Goal: Information Seeking & Learning: Learn about a topic

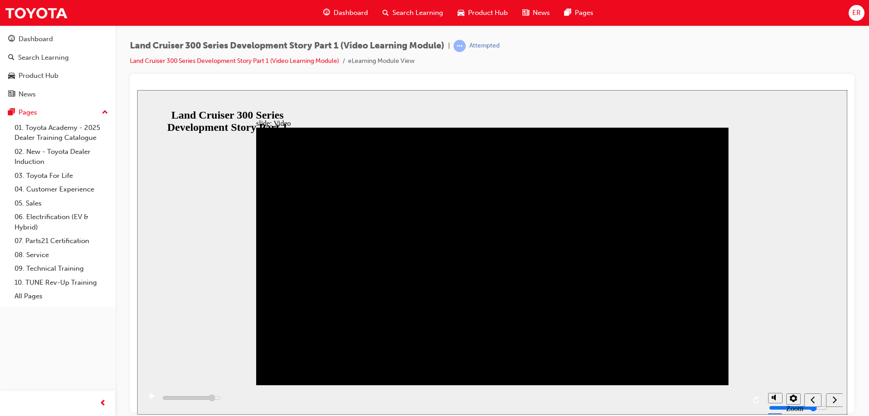
click at [223, 320] on div "slide: Video Video_Icon_Digital_System_RGB_REV.png Click to play video Click to…" at bounding box center [492, 252] width 710 height 324
click at [146, 398] on div "play/pause" at bounding box center [151, 399] width 15 height 15
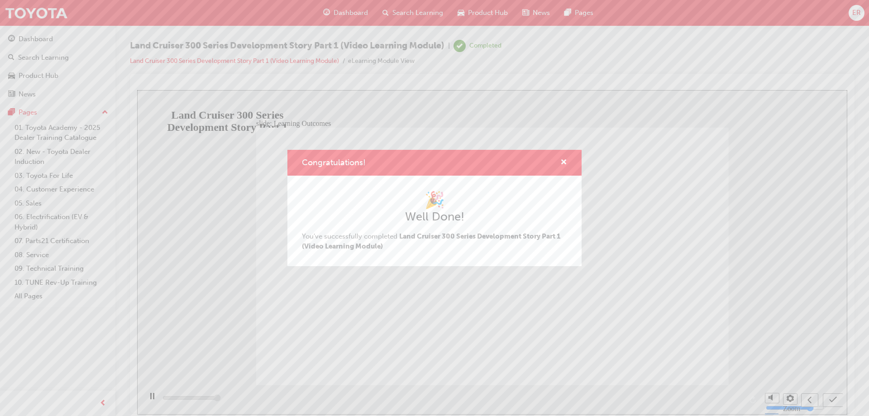
type input "13000"
click at [567, 160] on div "Congratulations!" at bounding box center [434, 163] width 294 height 26
click at [564, 162] on span "cross-icon" at bounding box center [563, 163] width 7 height 8
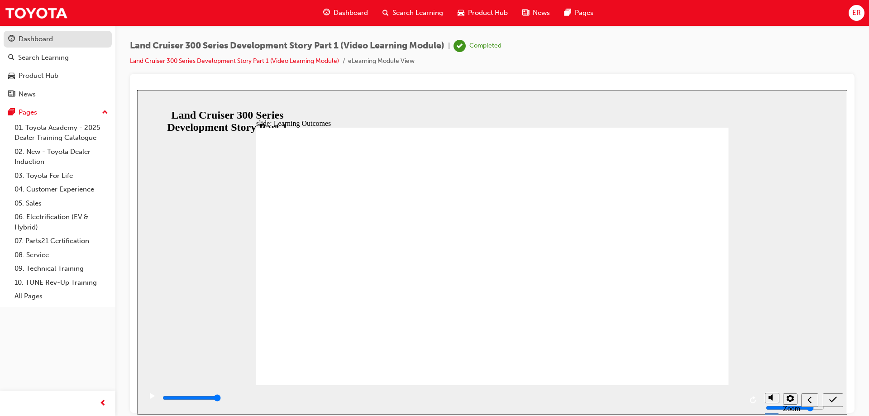
click at [45, 38] on div "Dashboard" at bounding box center [36, 39] width 34 height 10
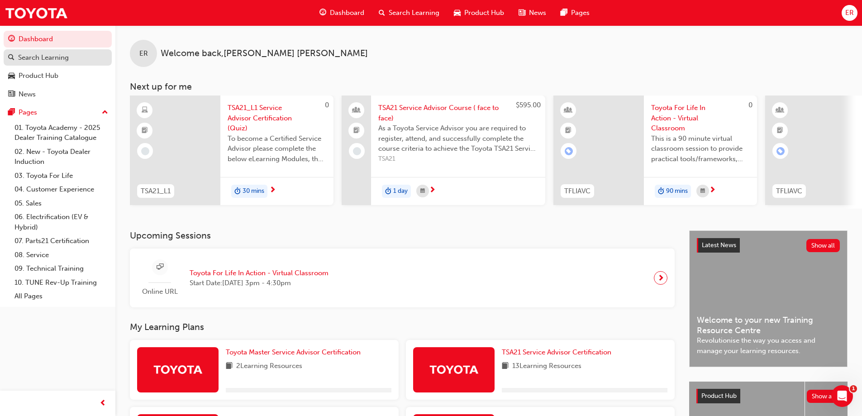
click at [41, 62] on div "Search Learning" at bounding box center [43, 57] width 51 height 10
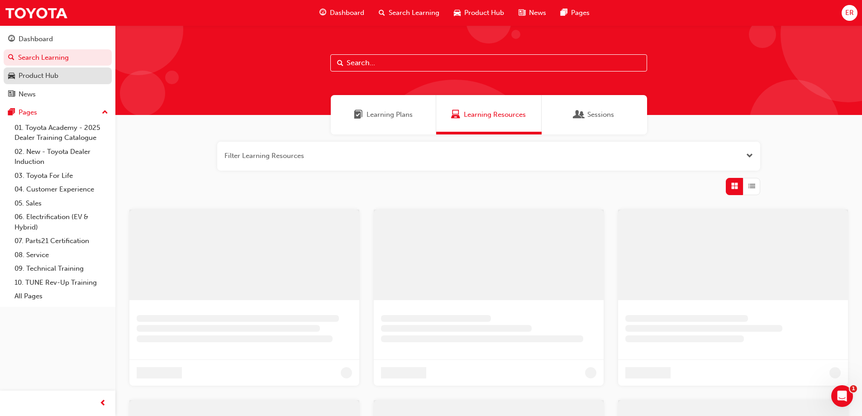
click at [52, 84] on link "Product Hub" at bounding box center [58, 75] width 108 height 17
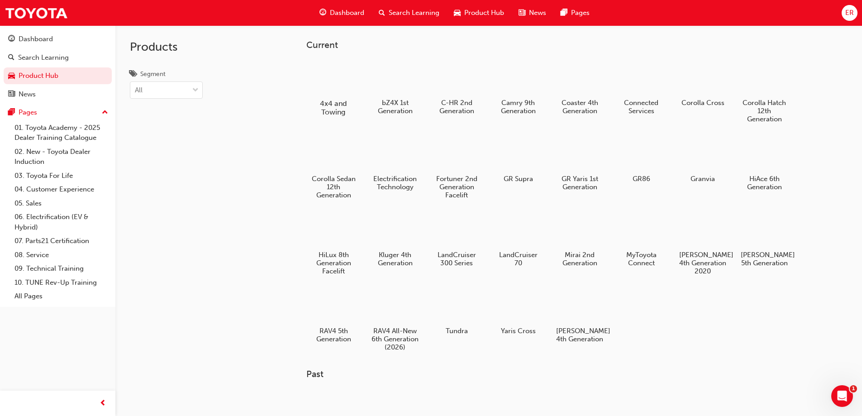
click at [337, 95] on div "4x4 and Towing" at bounding box center [332, 88] width 57 height 64
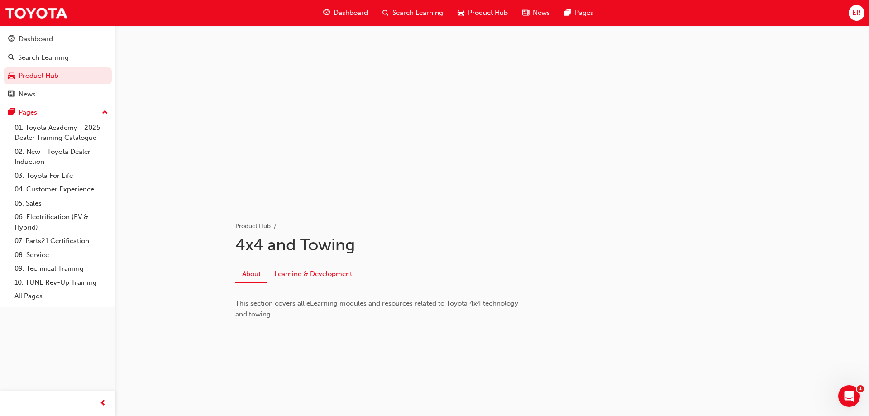
click at [329, 277] on link "Learning & Development" at bounding box center [312, 274] width 91 height 17
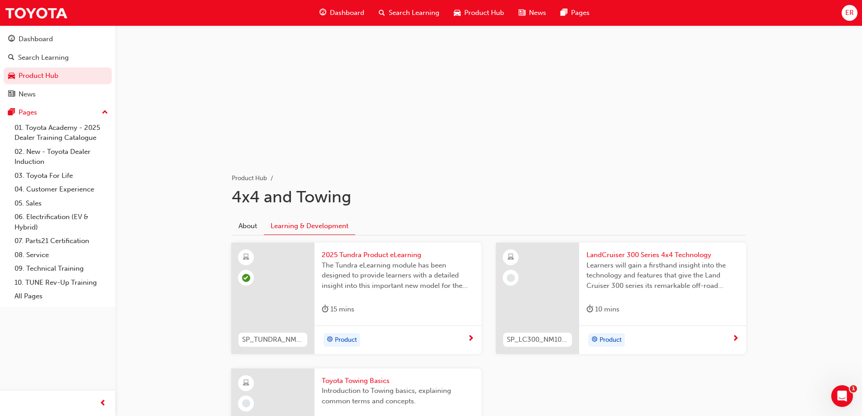
scroll to position [178, 0]
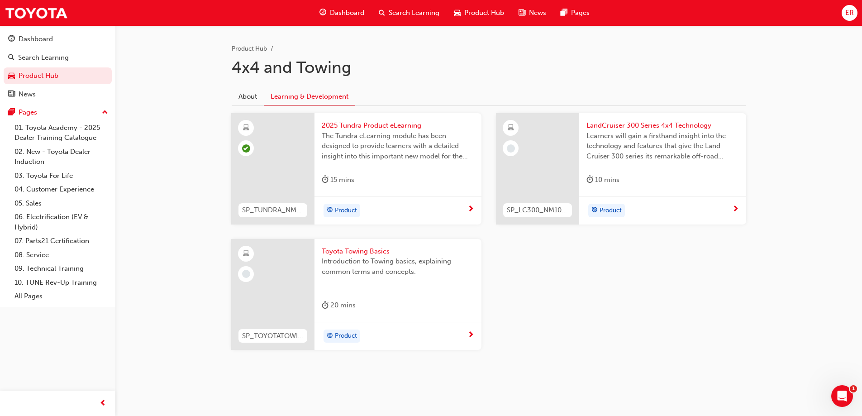
click at [525, 175] on div at bounding box center [537, 168] width 83 height 111
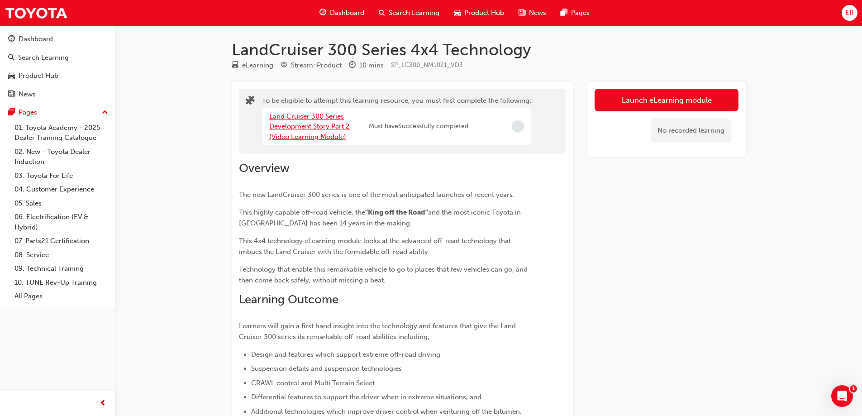
click at [302, 137] on link "Land Cruiser 300 Series Development Story Part 2 (Video Learning Module)" at bounding box center [309, 126] width 81 height 29
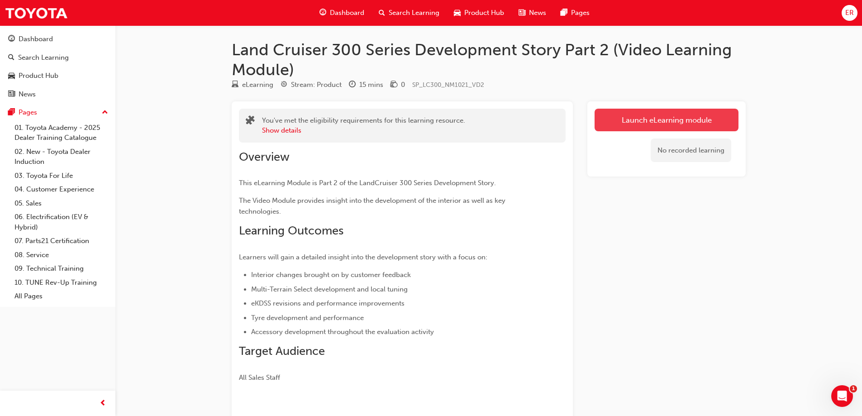
click at [683, 120] on link "Launch eLearning module" at bounding box center [666, 120] width 144 height 23
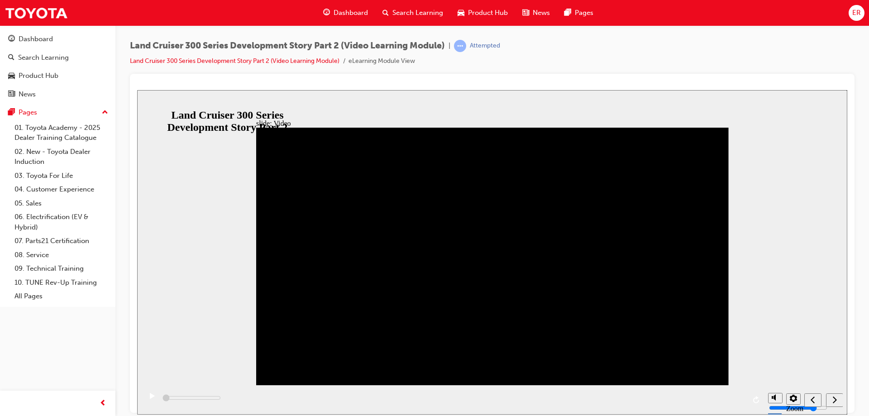
click at [831, 398] on div "next" at bounding box center [834, 400] width 10 height 10
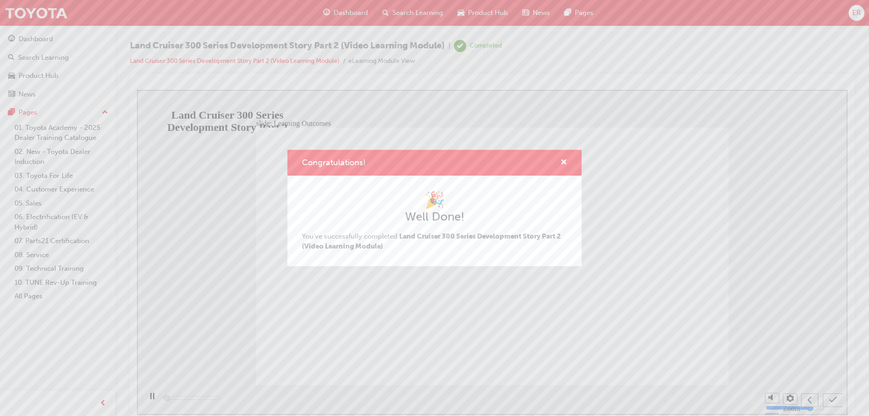
click at [569, 162] on div "Congratulations!" at bounding box center [434, 163] width 294 height 26
drag, startPoint x: 565, startPoint y: 162, endPoint x: 319, endPoint y: 136, distance: 247.0
click at [565, 162] on span "cross-icon" at bounding box center [563, 163] width 7 height 8
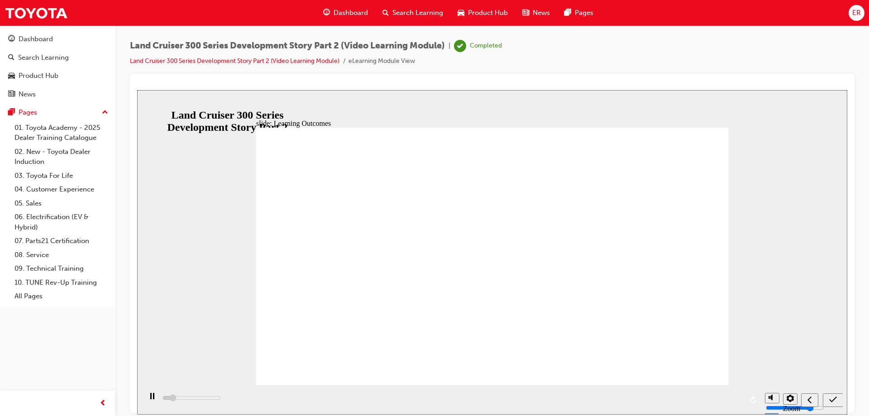
type input "1800"
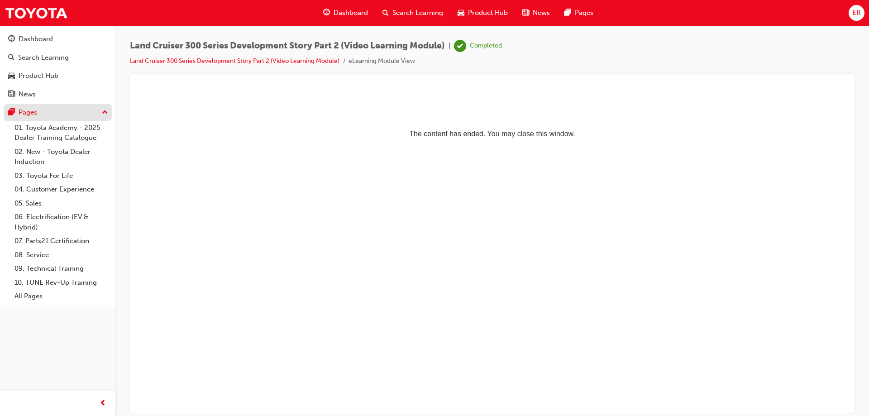
drag, startPoint x: 30, startPoint y: 113, endPoint x: 30, endPoint y: 108, distance: 5.0
click at [30, 113] on div "Pages" at bounding box center [28, 112] width 19 height 10
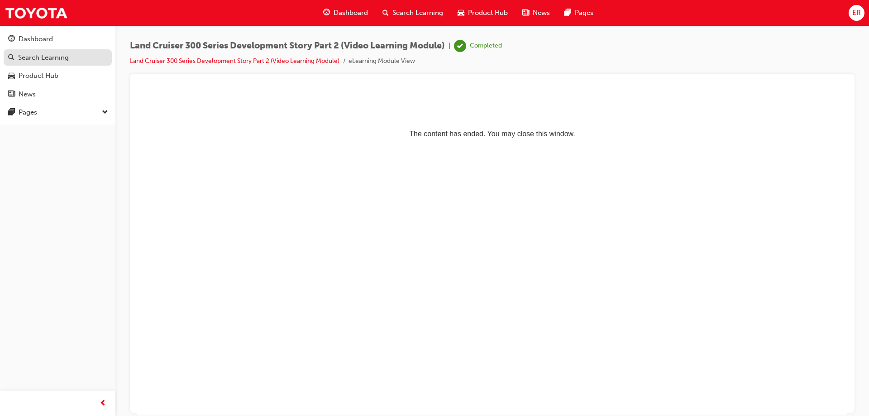
click at [46, 56] on div "Search Learning" at bounding box center [43, 57] width 51 height 10
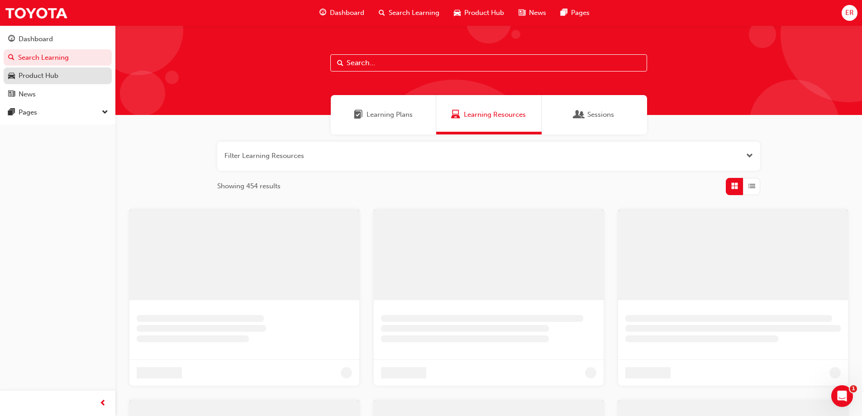
click at [52, 76] on div "Product Hub" at bounding box center [39, 76] width 40 height 10
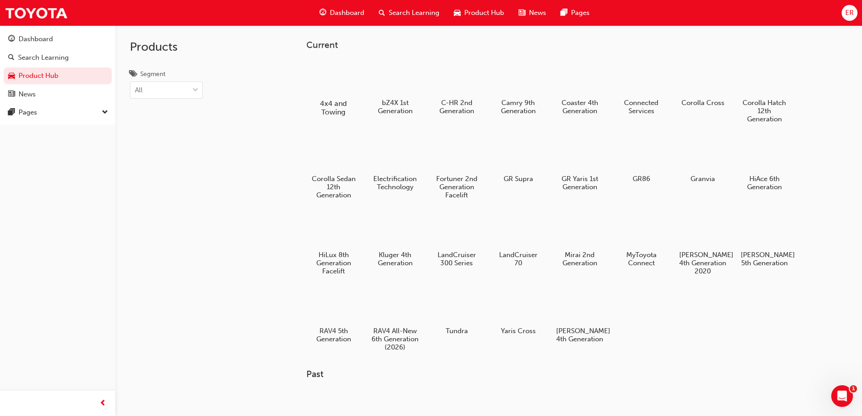
click at [344, 90] on div at bounding box center [333, 77] width 50 height 36
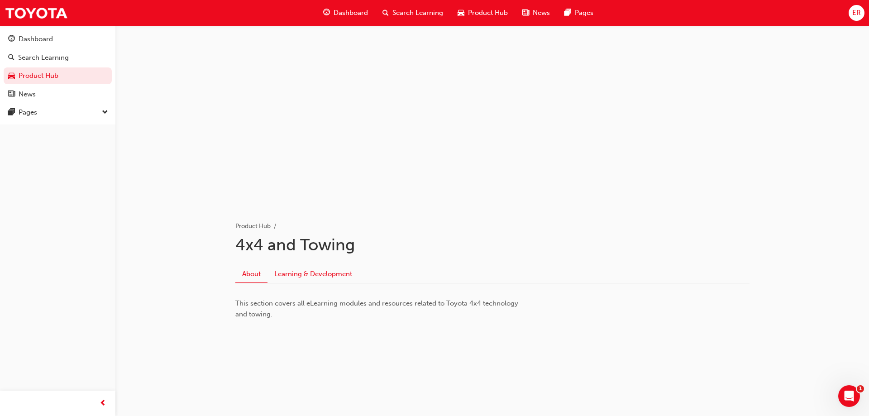
click at [302, 271] on link "Learning & Development" at bounding box center [312, 274] width 91 height 17
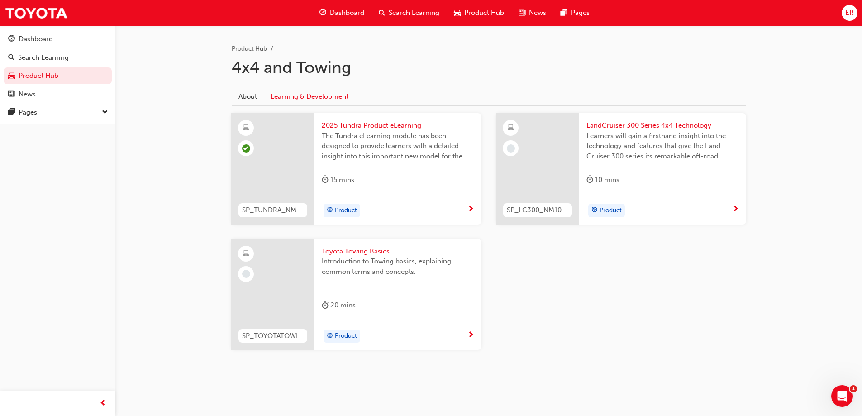
click at [524, 159] on div at bounding box center [537, 168] width 83 height 111
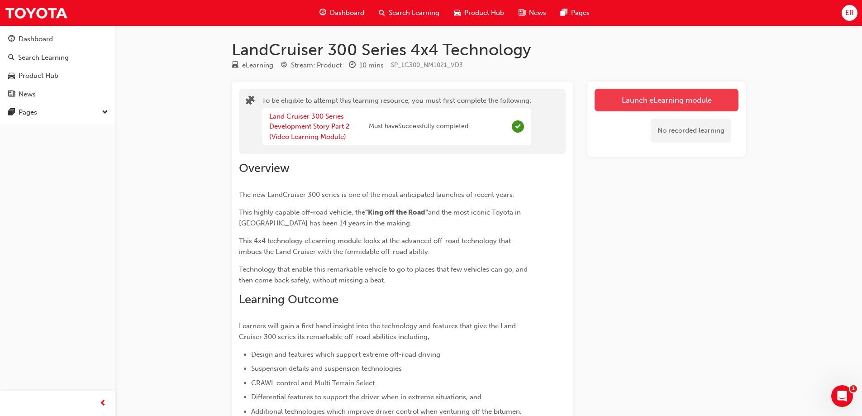
click at [643, 90] on button "Launch eLearning module" at bounding box center [666, 100] width 144 height 23
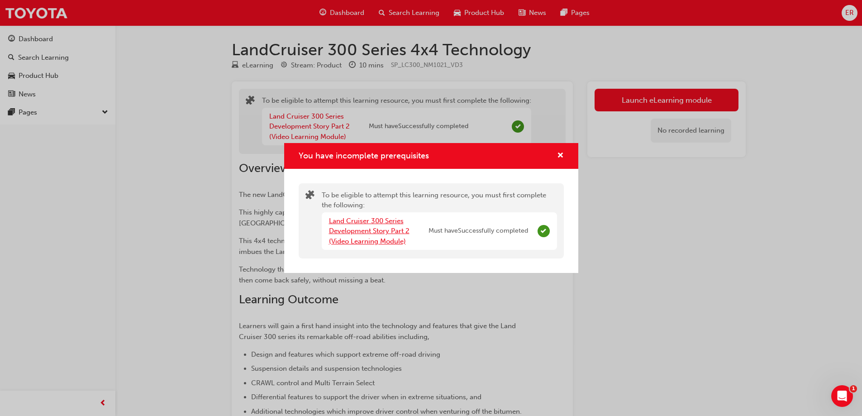
drag, startPoint x: 546, startPoint y: 231, endPoint x: 363, endPoint y: 232, distance: 182.8
click at [466, 232] on div "Land Cruiser 300 Series Development Story Part 2 (Video Learning Module) Must h…" at bounding box center [439, 231] width 235 height 38
click at [616, 219] on div "You have incomplete prerequisites To be eligible to attempt this learning resou…" at bounding box center [431, 208] width 862 height 416
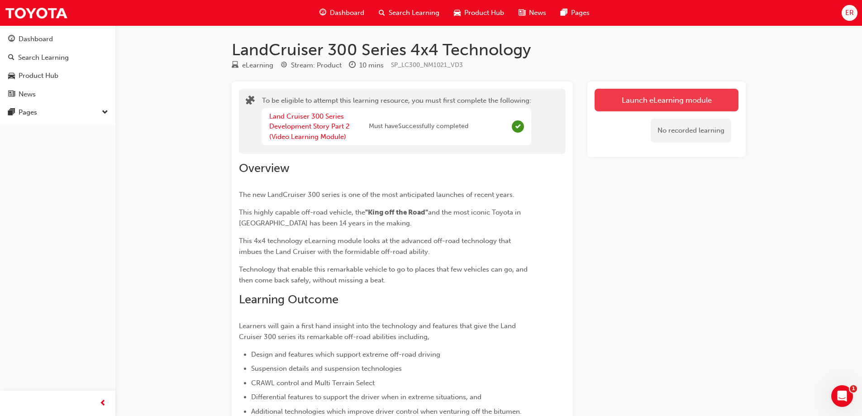
click at [665, 105] on button "Launch eLearning module" at bounding box center [666, 100] width 144 height 23
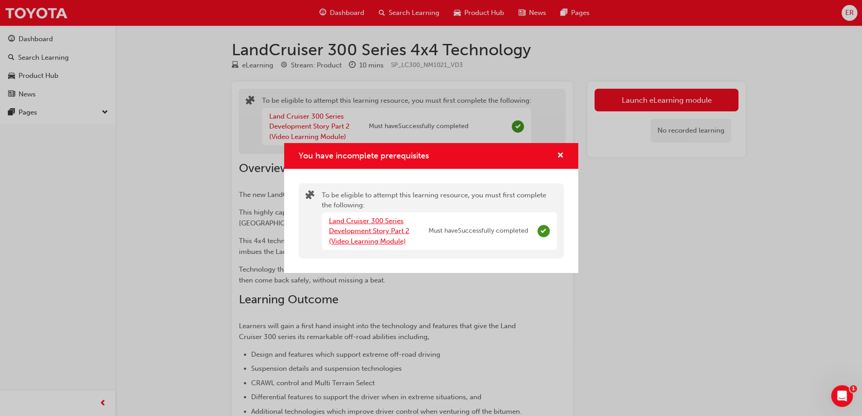
click at [363, 240] on link "Land Cruiser 300 Series Development Story Part 2 (Video Learning Module)" at bounding box center [369, 231] width 81 height 29
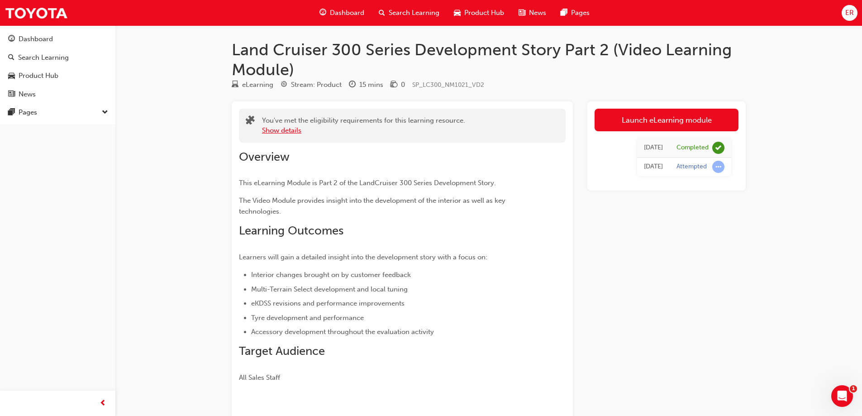
click at [282, 132] on button "Show details" at bounding box center [281, 130] width 39 height 10
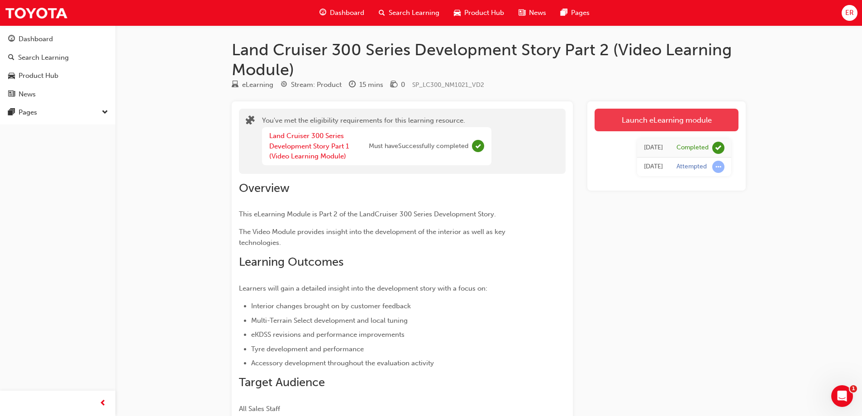
click at [674, 113] on link "Launch eLearning module" at bounding box center [666, 120] width 144 height 23
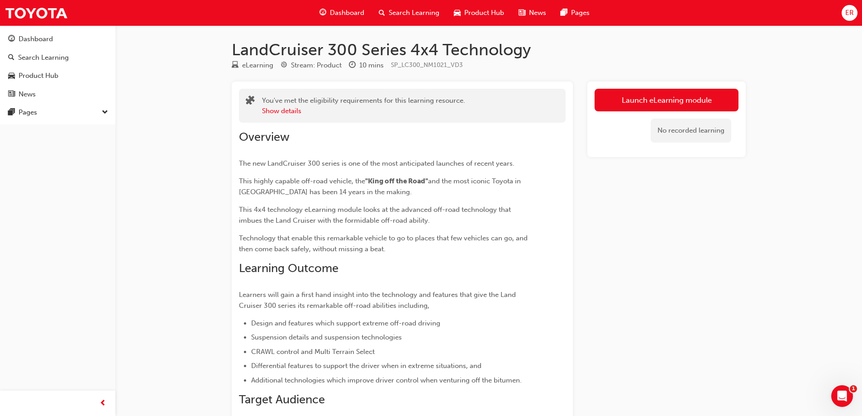
scroll to position [178, 0]
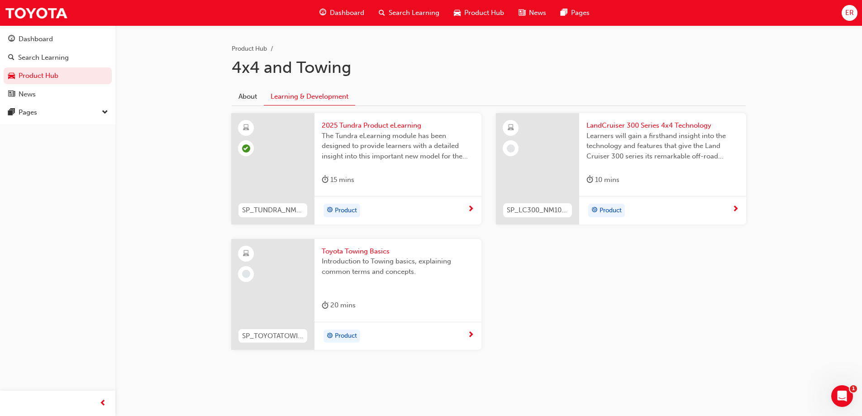
click at [527, 164] on div at bounding box center [537, 168] width 83 height 111
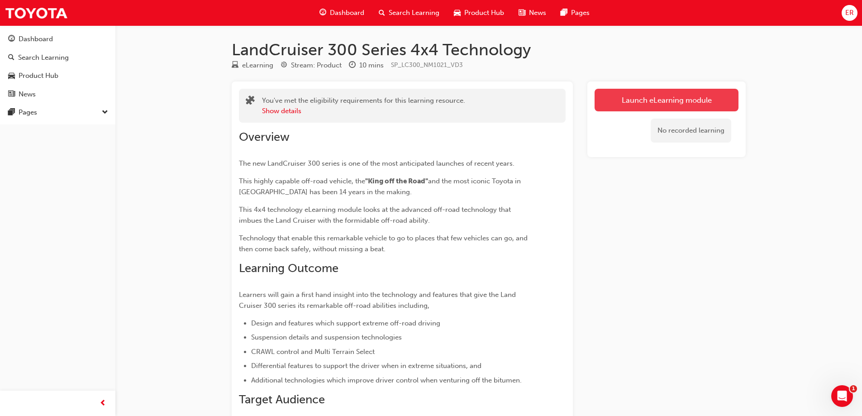
click at [661, 109] on link "Launch eLearning module" at bounding box center [666, 100] width 144 height 23
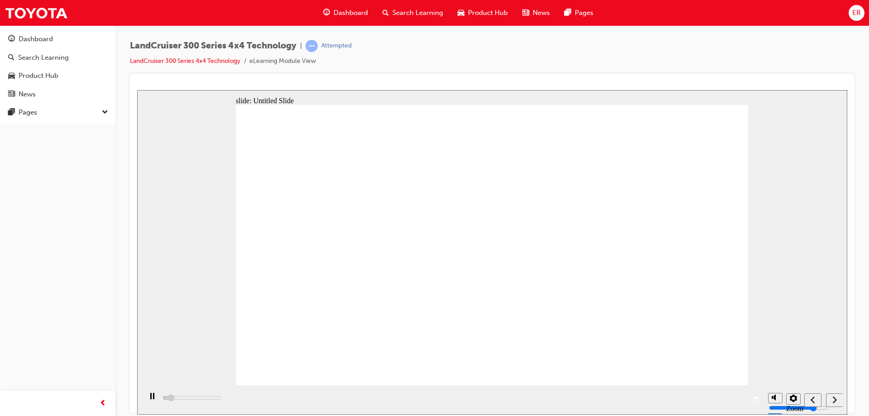
click at [834, 402] on icon "next" at bounding box center [834, 399] width 5 height 8
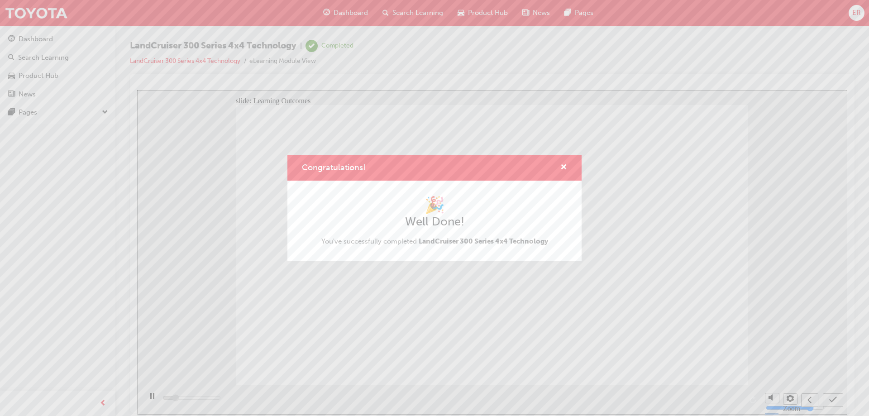
type input "2400"
click at [559, 165] on div "Congratulations!" at bounding box center [560, 167] width 14 height 11
click at [568, 164] on div "Congratulations!" at bounding box center [434, 168] width 294 height 26
click at [564, 165] on span "cross-icon" at bounding box center [563, 168] width 7 height 8
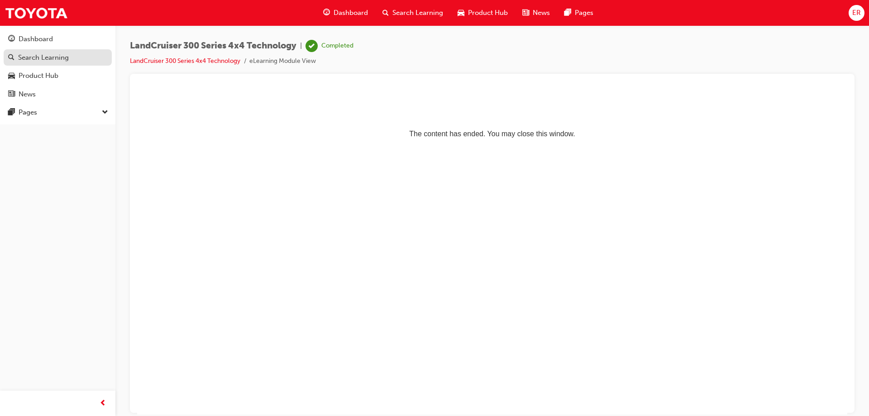
click at [52, 59] on div "Search Learning" at bounding box center [43, 57] width 51 height 10
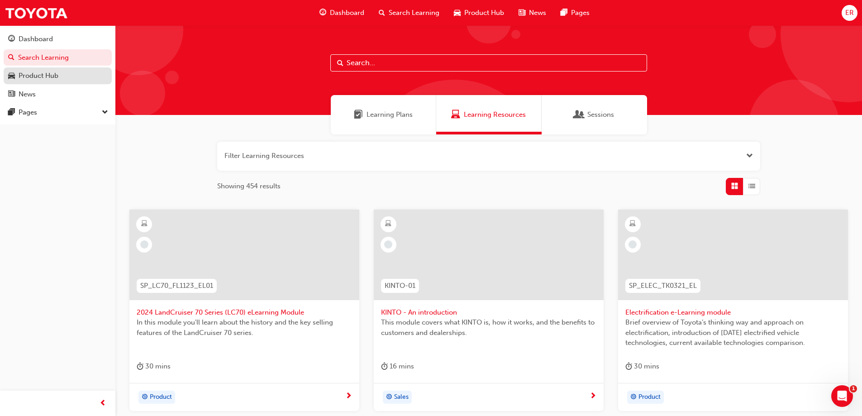
click at [37, 73] on div "Product Hub" at bounding box center [39, 76] width 40 height 10
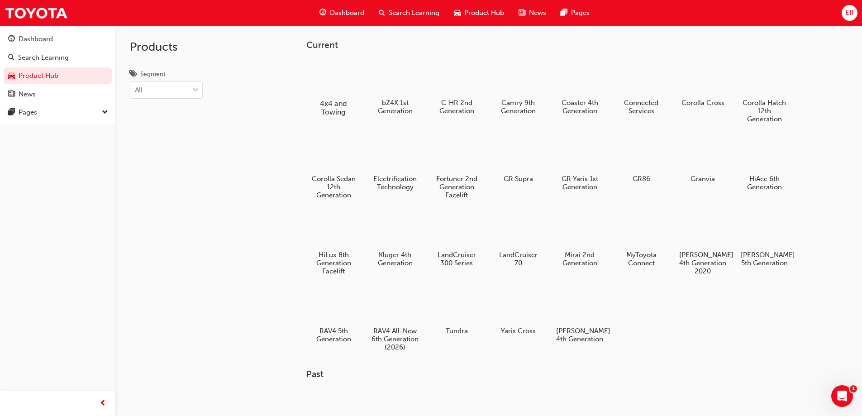
click at [323, 75] on div at bounding box center [333, 77] width 50 height 36
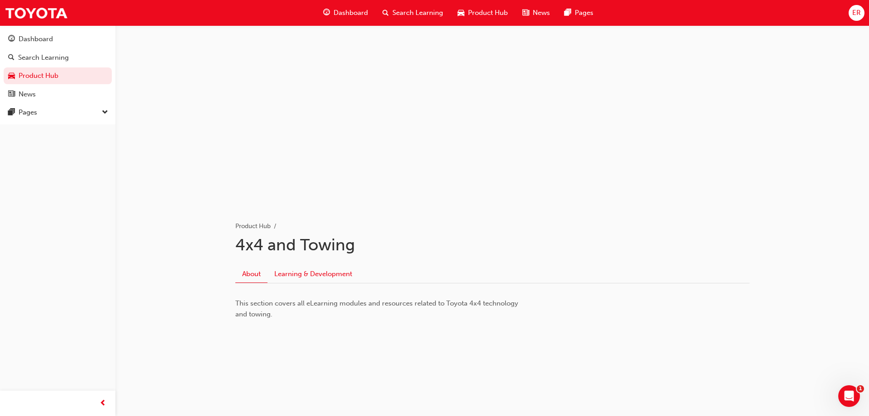
click at [327, 275] on link "Learning & Development" at bounding box center [312, 274] width 91 height 17
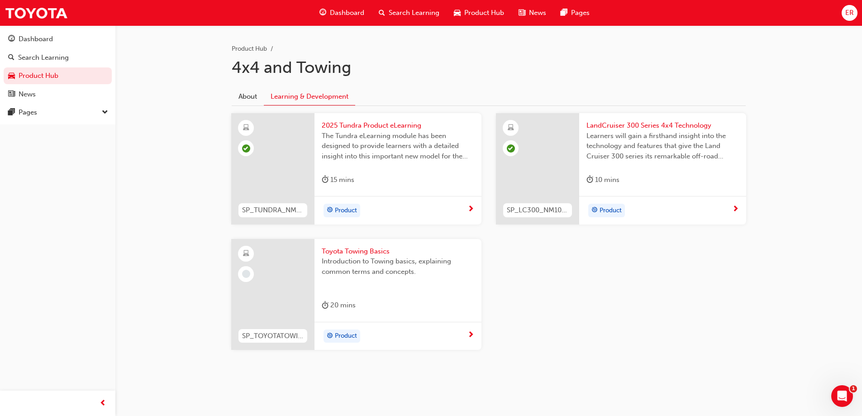
scroll to position [178, 0]
click at [296, 270] on div at bounding box center [272, 294] width 83 height 111
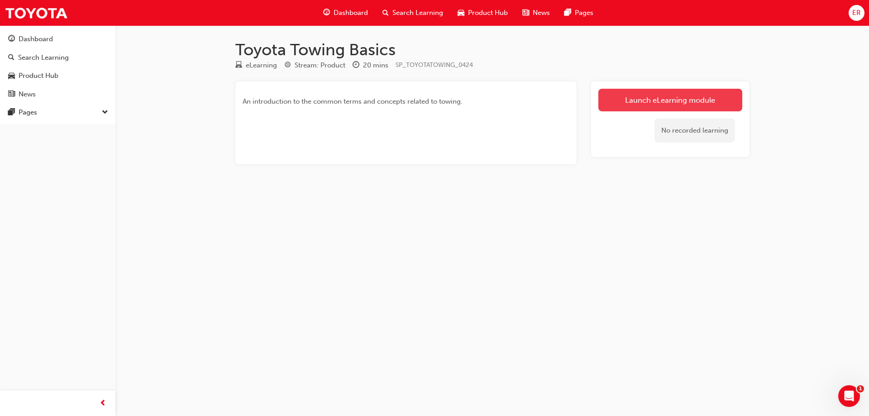
click at [629, 100] on link "Launch eLearning module" at bounding box center [670, 100] width 144 height 23
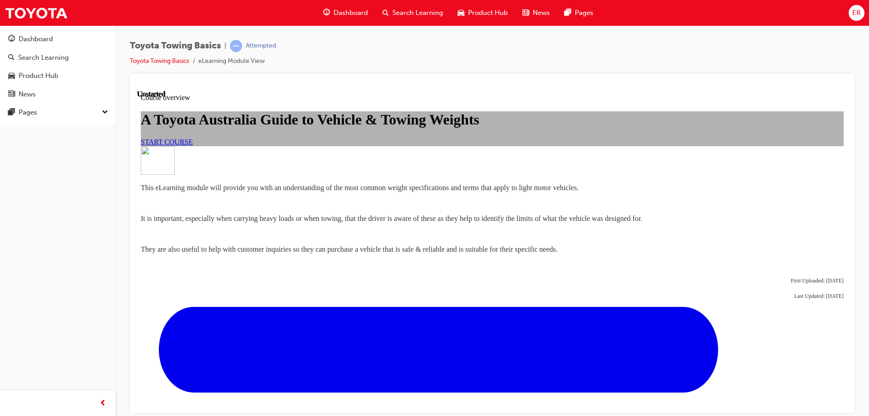
click at [193, 145] on link "START COURSE" at bounding box center [167, 142] width 52 height 8
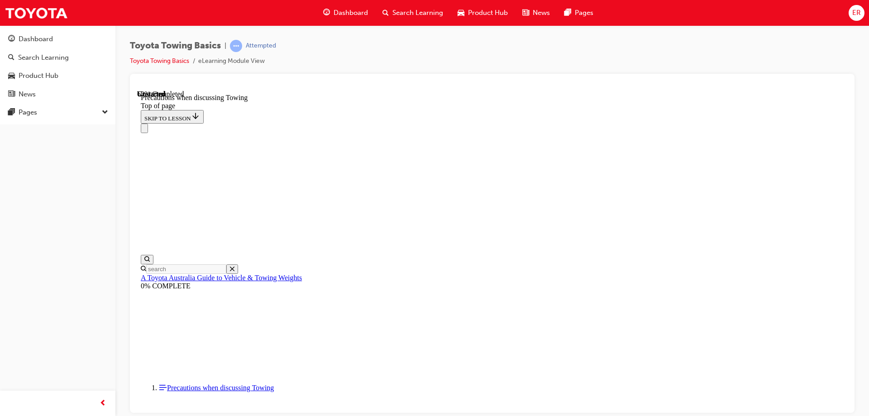
scroll to position [480, 0]
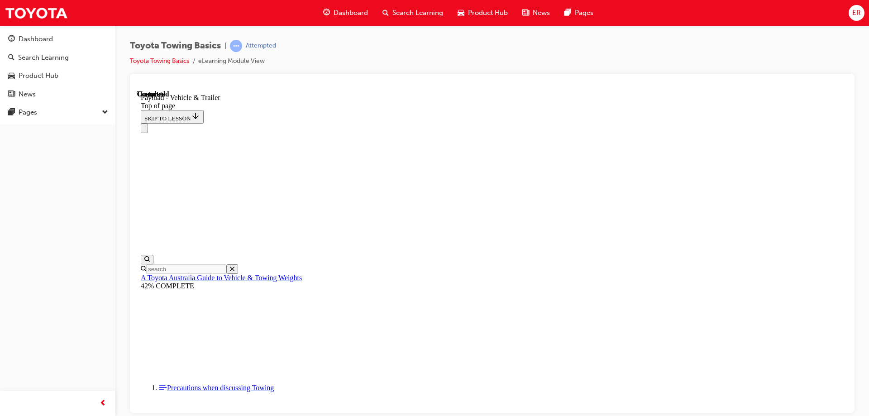
scroll to position [55, 0]
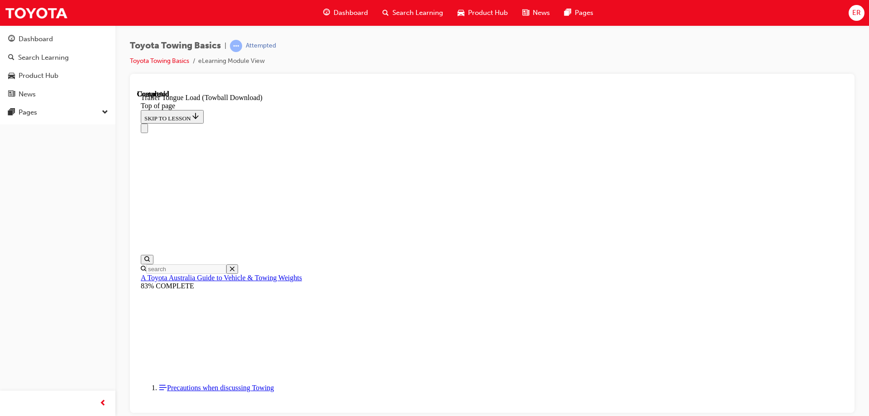
scroll to position [1442, 0]
drag, startPoint x: 301, startPoint y: 9671, endPoint x: 296, endPoint y: 9740, distance: 69.0
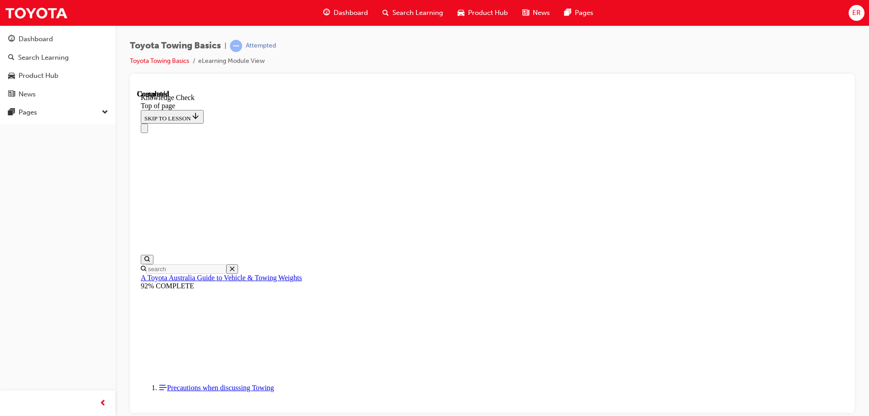
drag, startPoint x: 296, startPoint y: 9748, endPoint x: 308, endPoint y: 9722, distance: 27.9
drag, startPoint x: 240, startPoint y: 9775, endPoint x: 263, endPoint y: 9755, distance: 30.8
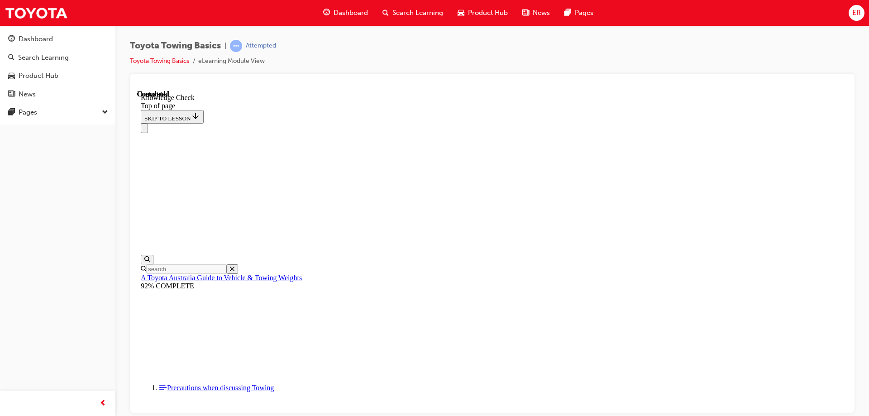
drag, startPoint x: 569, startPoint y: 9750, endPoint x: 533, endPoint y: 9767, distance: 39.7
drag, startPoint x: 432, startPoint y: 9770, endPoint x: 406, endPoint y: 9770, distance: 26.7
drag, startPoint x: 256, startPoint y: 9822, endPoint x: 413, endPoint y: 9616, distance: 259.2
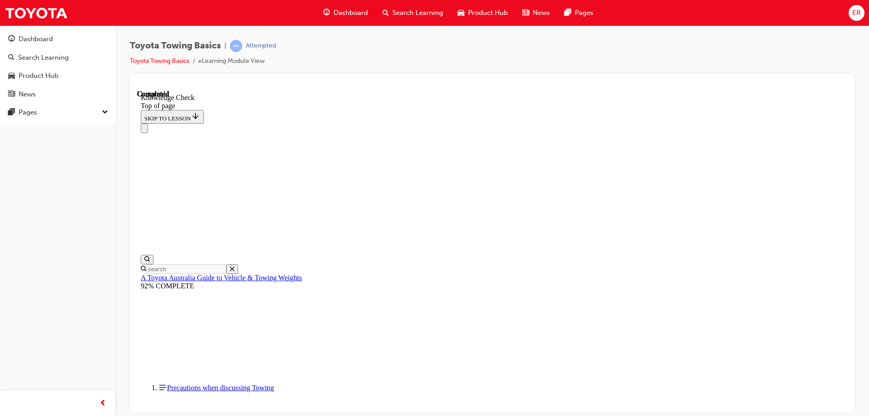
scroll to position [258, 0]
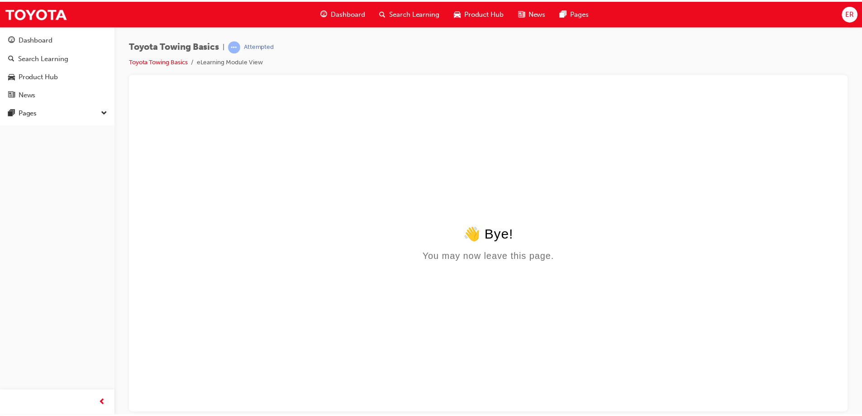
scroll to position [0, 0]
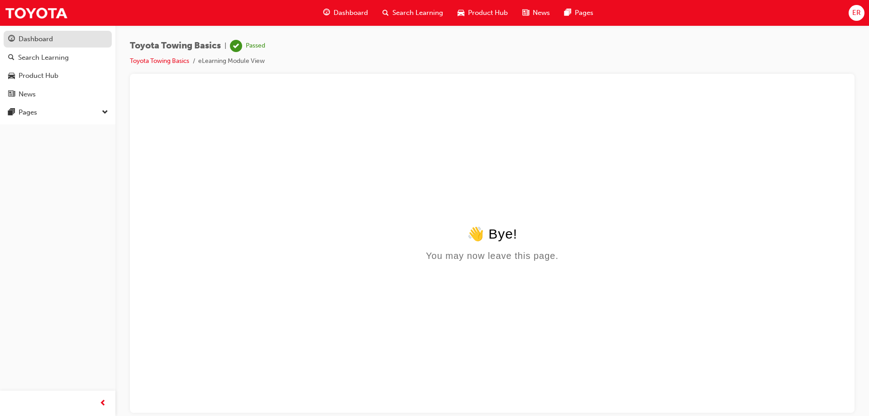
click at [54, 43] on div "Dashboard" at bounding box center [57, 38] width 99 height 11
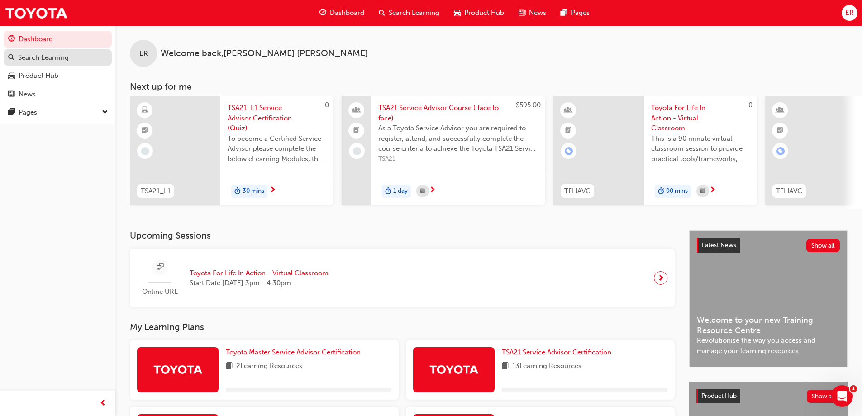
click at [52, 64] on link "Search Learning" at bounding box center [58, 57] width 108 height 17
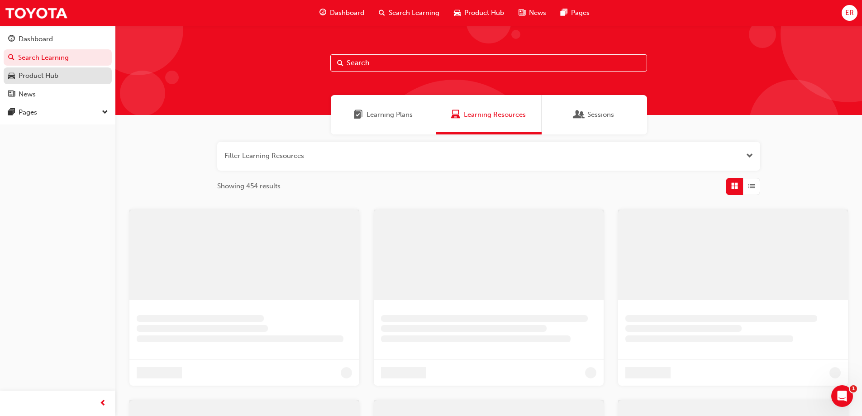
click at [54, 75] on div "Product Hub" at bounding box center [39, 76] width 40 height 10
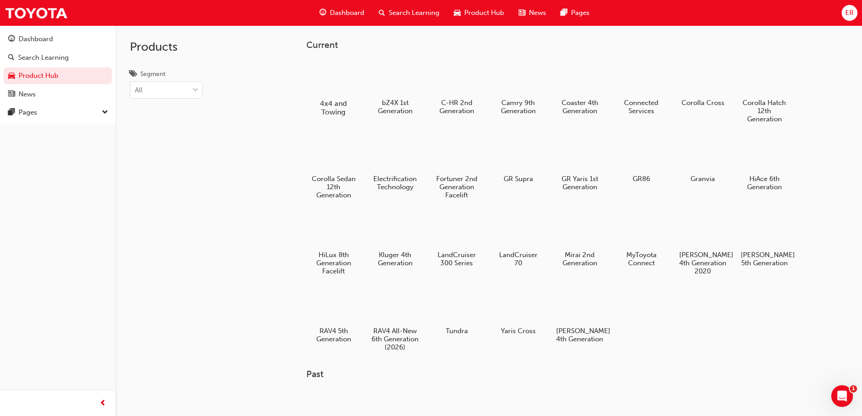
click at [330, 77] on div at bounding box center [333, 77] width 50 height 36
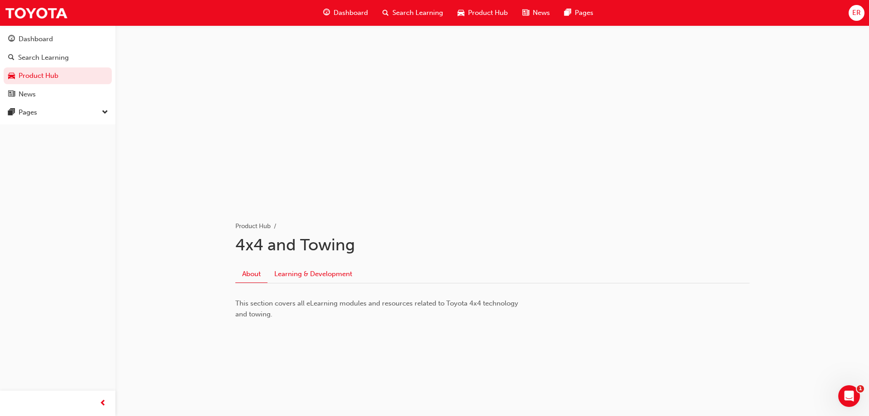
click at [337, 281] on link "Learning & Development" at bounding box center [312, 274] width 91 height 17
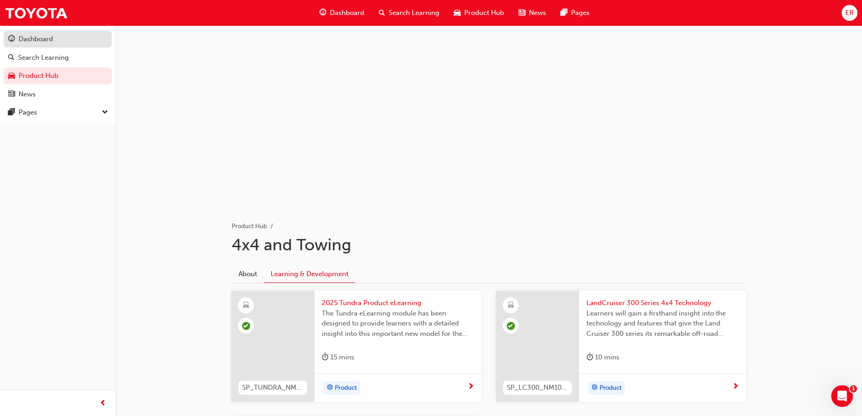
click at [38, 31] on button "Dashboard Search Learning Product Hub News Pages" at bounding box center [58, 66] width 108 height 75
click at [56, 39] on div "Dashboard" at bounding box center [57, 38] width 99 height 11
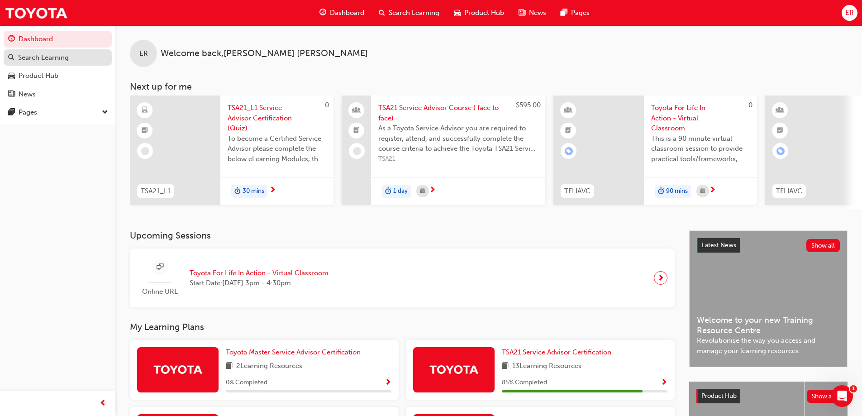
click at [48, 61] on div "Search Learning" at bounding box center [43, 57] width 51 height 10
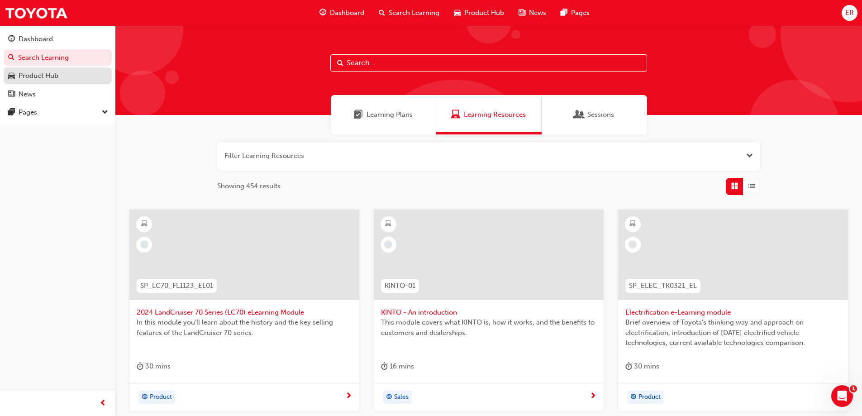
drag, startPoint x: 57, startPoint y: 74, endPoint x: 80, endPoint y: 79, distance: 22.7
click at [58, 74] on div "Product Hub" at bounding box center [39, 76] width 40 height 10
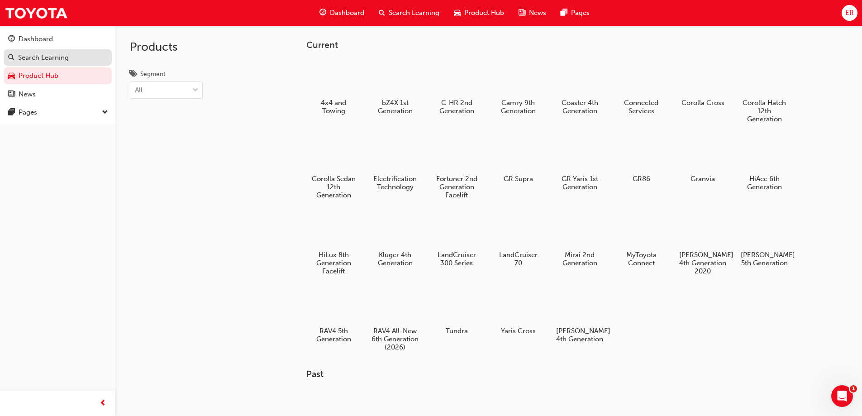
click at [44, 61] on div "Search Learning" at bounding box center [43, 57] width 51 height 10
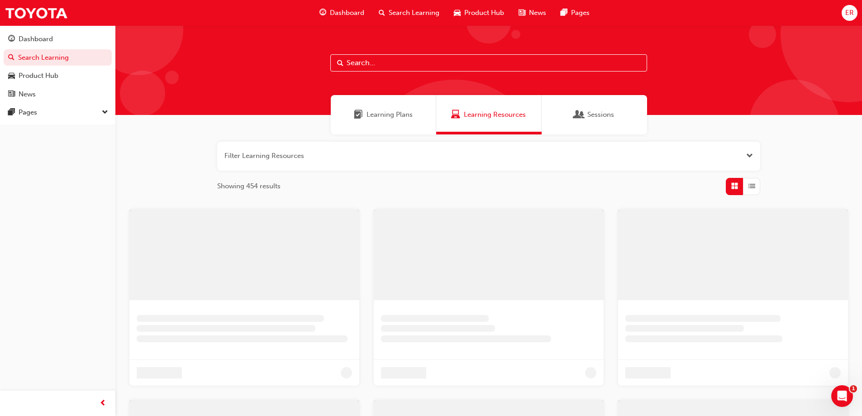
click at [603, 113] on span "Sessions" at bounding box center [600, 114] width 27 height 10
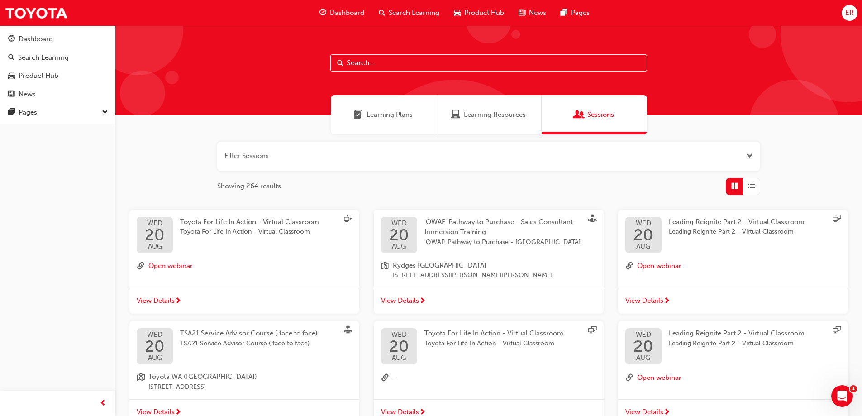
click at [485, 119] on span "Learning Resources" at bounding box center [495, 114] width 62 height 10
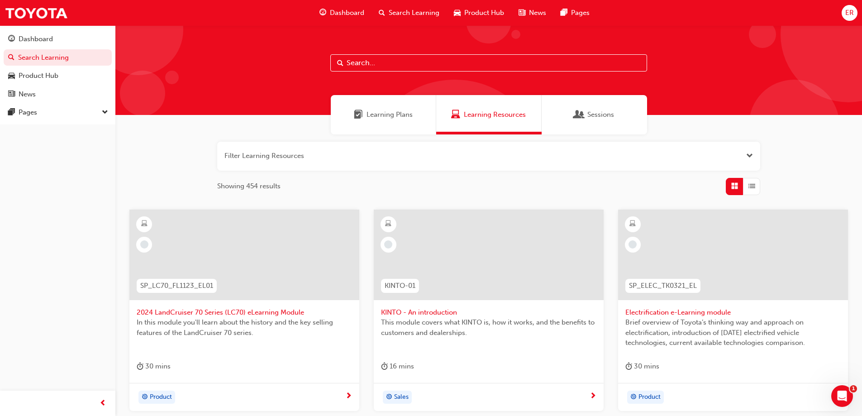
click at [846, 14] on span "ER" at bounding box center [849, 13] width 9 height 10
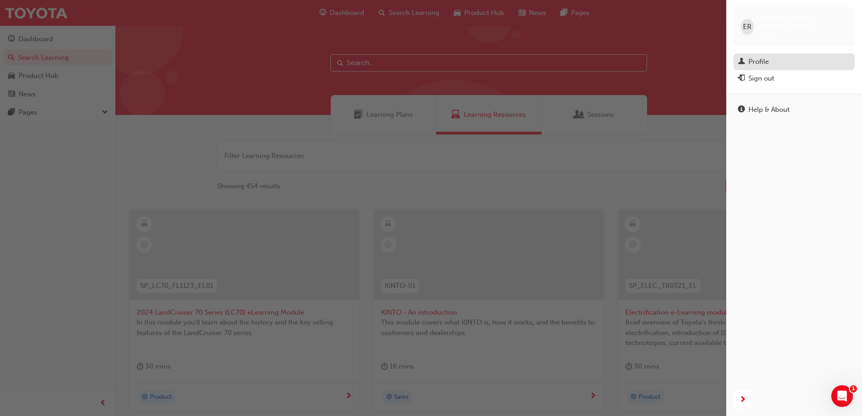
click at [799, 60] on link "Profile" at bounding box center [793, 61] width 121 height 17
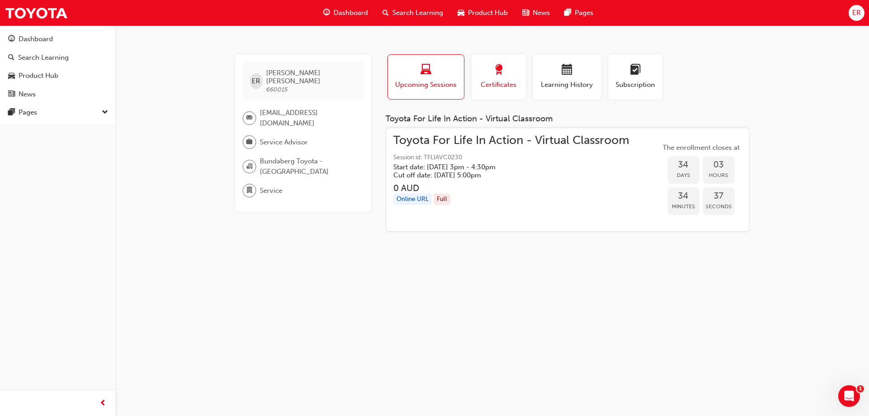
click at [509, 86] on span "Certificates" at bounding box center [498, 85] width 41 height 10
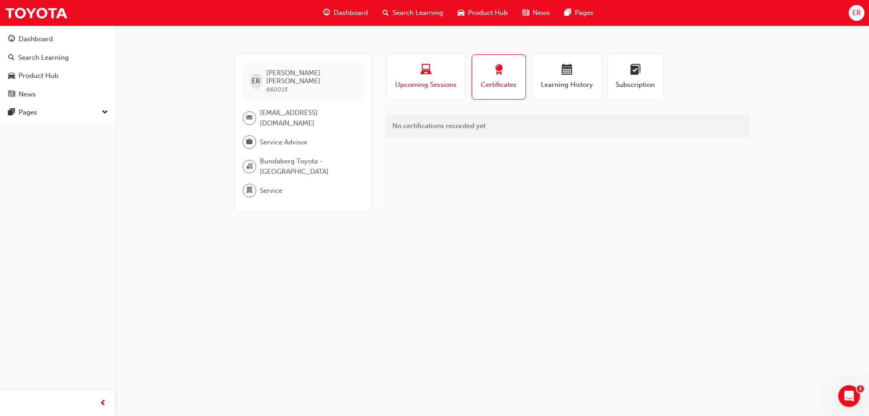
drag, startPoint x: 375, startPoint y: 81, endPoint x: 401, endPoint y: 80, distance: 25.4
click at [380, 81] on div "ER [PERSON_NAME] 660015 [EMAIL_ADDRESS][DOMAIN_NAME] Service Advisor Bundaberg …" at bounding box center [492, 132] width 543 height 157
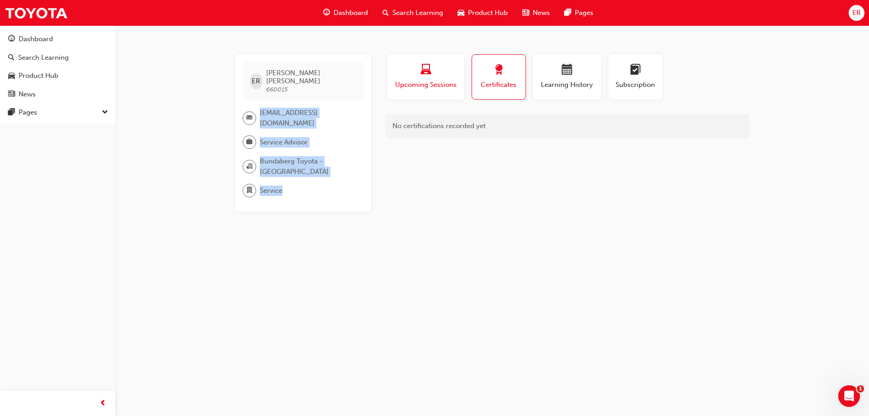
click at [424, 81] on span "Upcoming Sessions" at bounding box center [425, 85] width 63 height 10
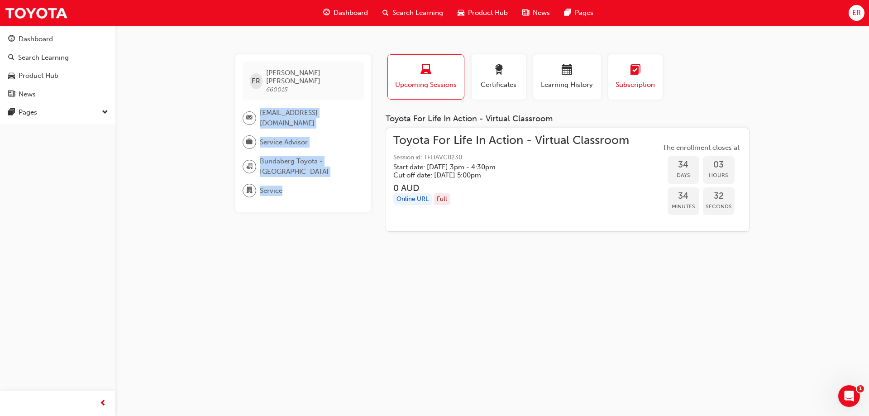
click at [632, 81] on span "Subscription" at bounding box center [635, 85] width 41 height 10
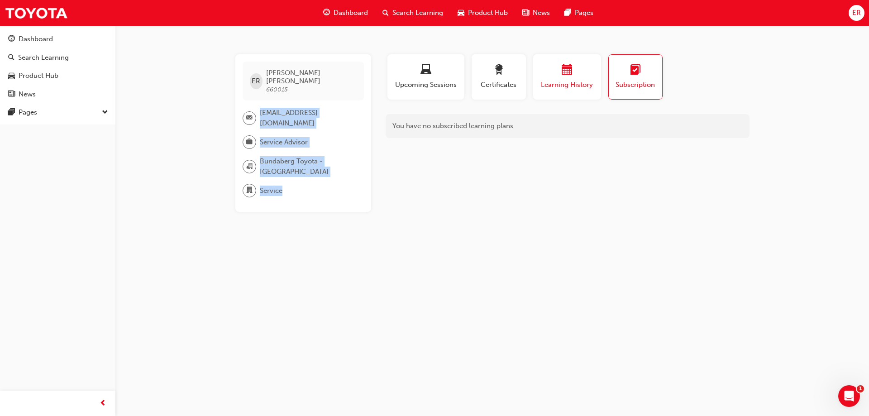
click at [579, 88] on span "Learning History" at bounding box center [567, 85] width 54 height 10
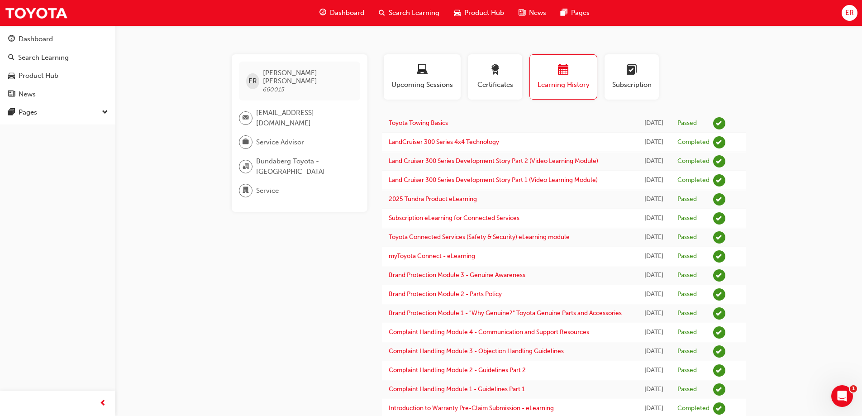
click at [730, 64] on div "Profile Upcoming Sessions Certificates Learning History Subscription" at bounding box center [564, 80] width 382 height 52
click at [76, 47] on link "Dashboard" at bounding box center [58, 39] width 108 height 17
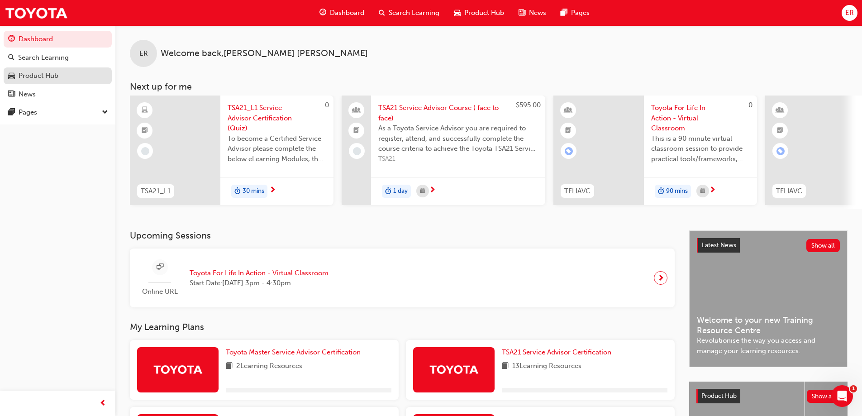
click at [37, 75] on div "Product Hub" at bounding box center [39, 76] width 40 height 10
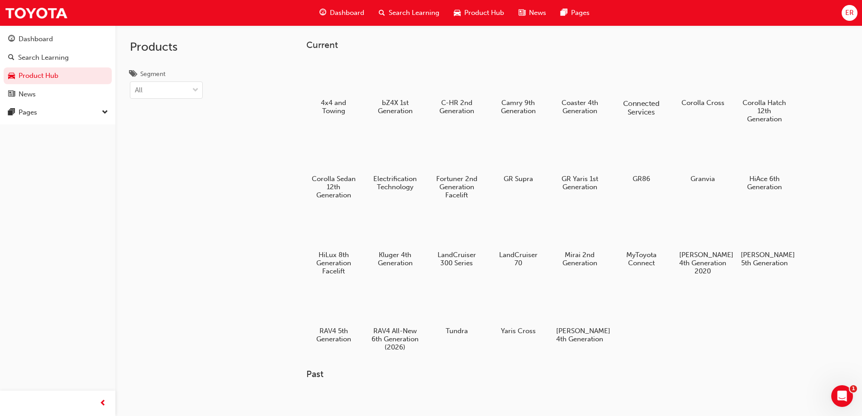
click at [647, 88] on div at bounding box center [641, 77] width 50 height 36
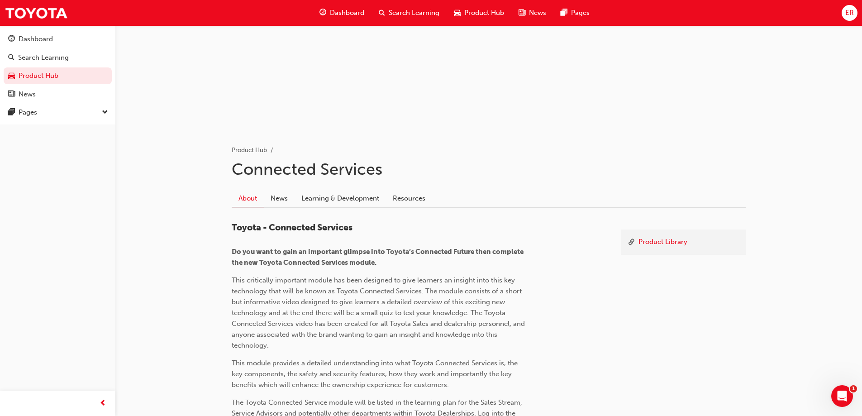
scroll to position [173, 0]
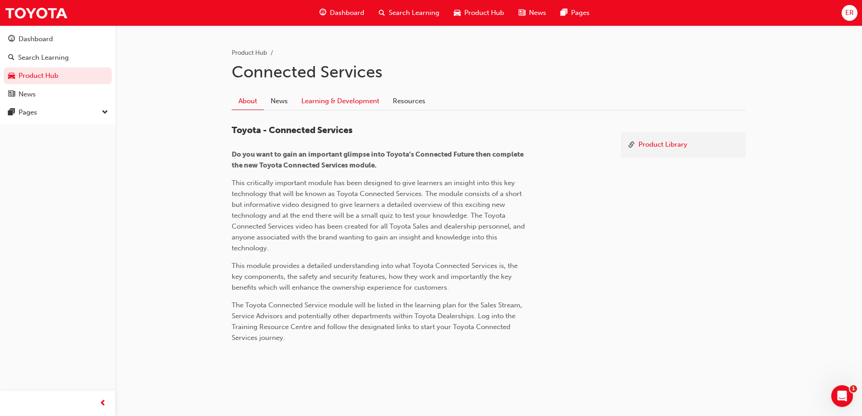
click at [306, 100] on link "Learning & Development" at bounding box center [340, 100] width 91 height 17
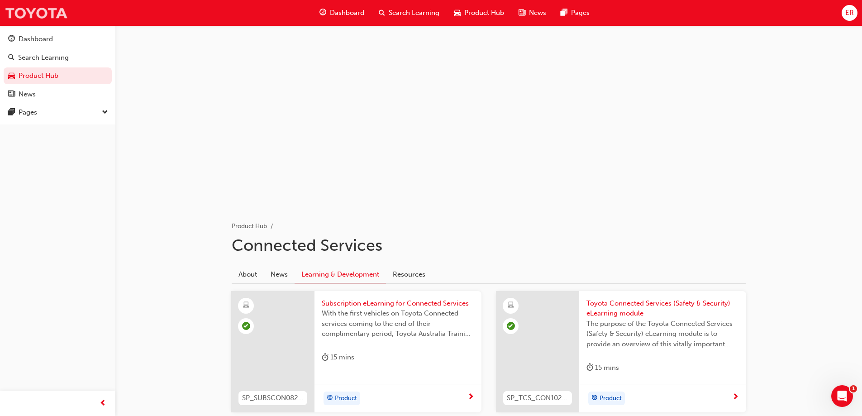
scroll to position [173, 0]
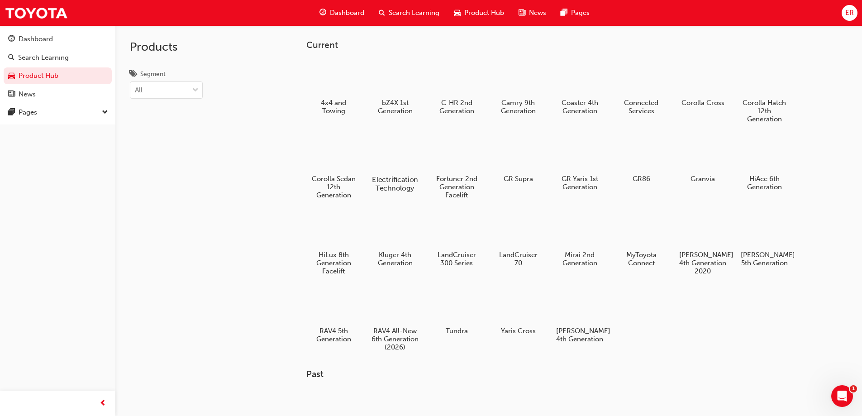
click at [388, 163] on div at bounding box center [395, 153] width 50 height 36
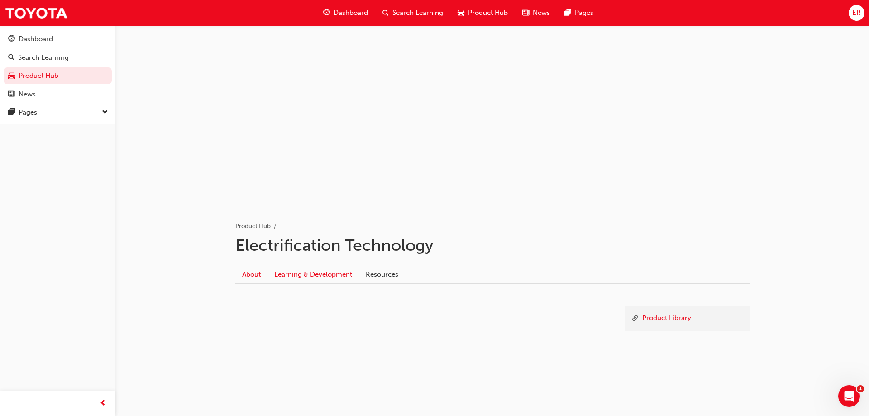
click at [311, 271] on link "Learning & Development" at bounding box center [312, 274] width 91 height 17
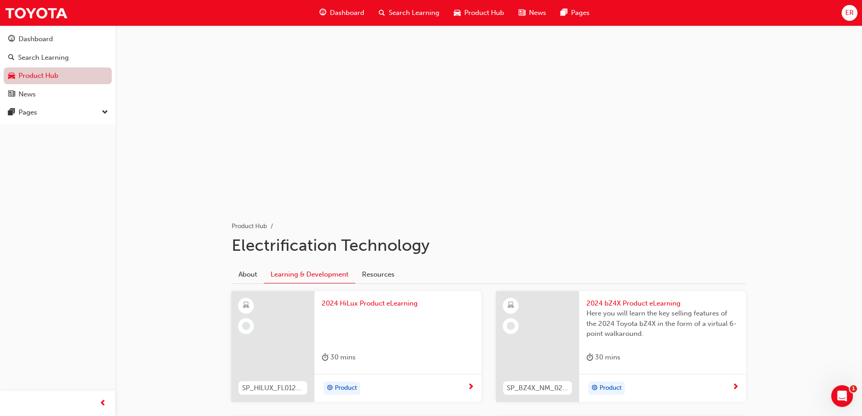
click at [60, 77] on link "Product Hub" at bounding box center [58, 75] width 108 height 17
